Goal: Information Seeking & Learning: Learn about a topic

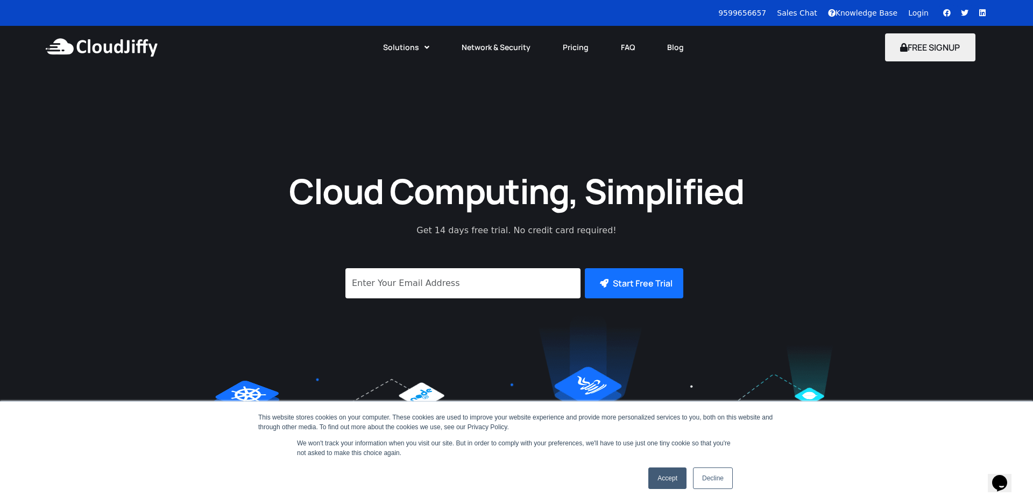
click at [666, 476] on link "Accept" at bounding box center [667, 478] width 38 height 22
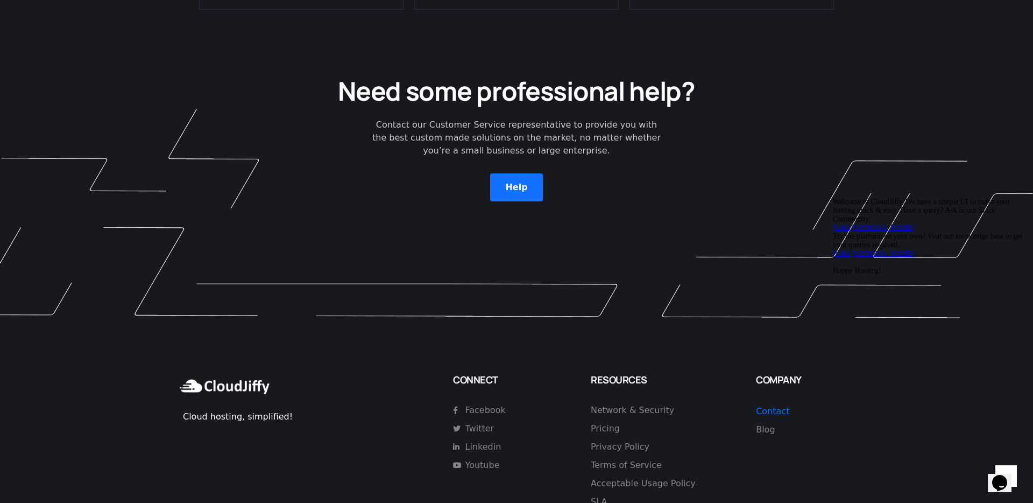
scroll to position [3068, 0]
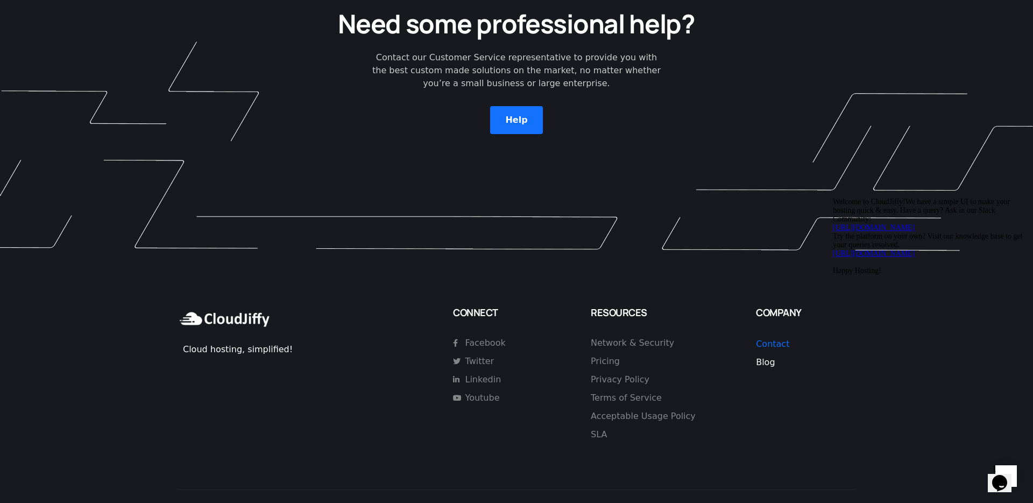
click at [770, 357] on span "Blog" at bounding box center [765, 362] width 19 height 10
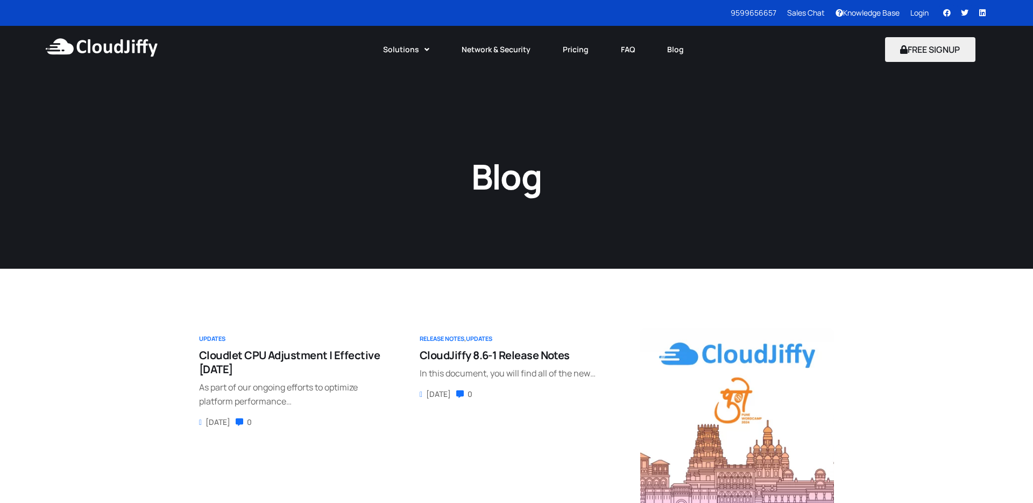
click at [1015, 272] on section "Updates Cloudlet CPU Adjustment | Effective July 1, 2025 As part of our ongoing…" at bounding box center [516, 499] width 1033 height 461
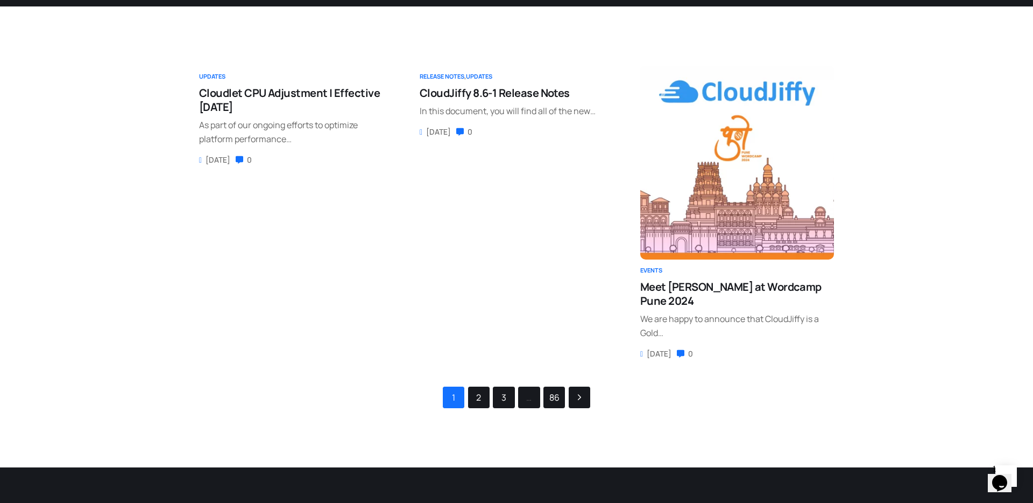
scroll to position [263, 0]
